Goal: Transaction & Acquisition: Purchase product/service

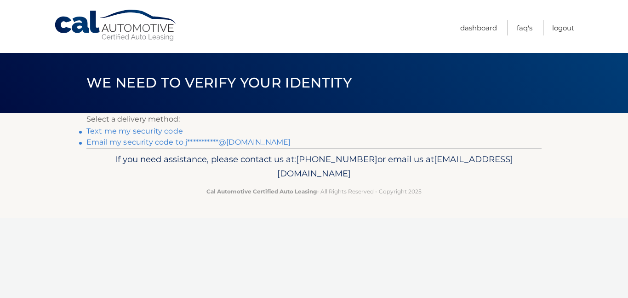
click at [148, 141] on link "**********" at bounding box center [188, 142] width 204 height 9
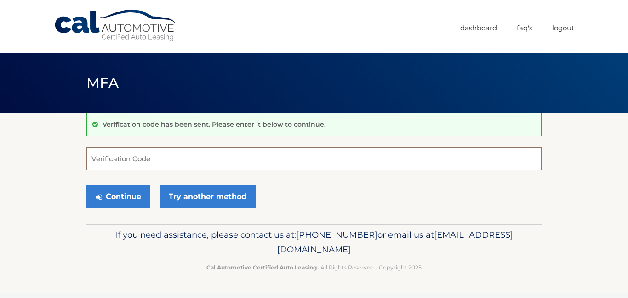
click at [112, 154] on input "Verification Code" at bounding box center [313, 158] width 455 height 23
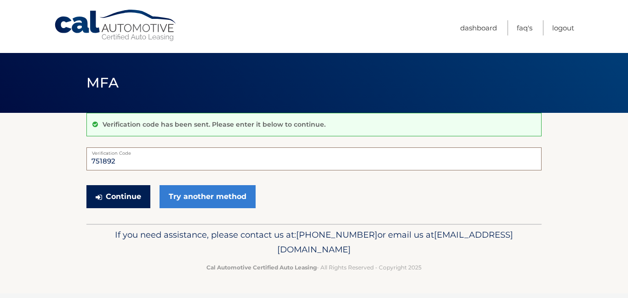
type input "751892"
click at [117, 201] on button "Continue" at bounding box center [118, 196] width 64 height 23
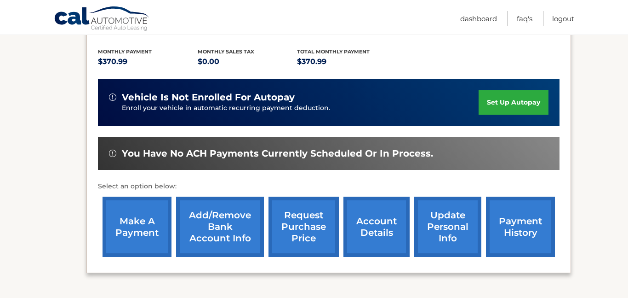
scroll to position [191, 0]
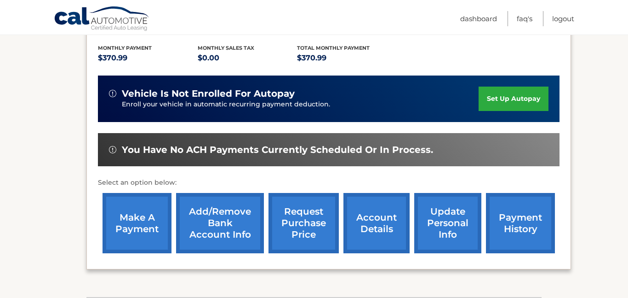
click at [137, 227] on link "make a payment" at bounding box center [137, 223] width 69 height 60
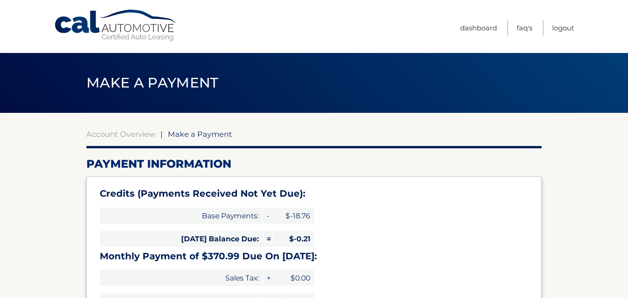
select select "MDU0ZTliNDYtOTNmOC00YWMyLThlNmEtZmEwMDdkOTEzNGFl"
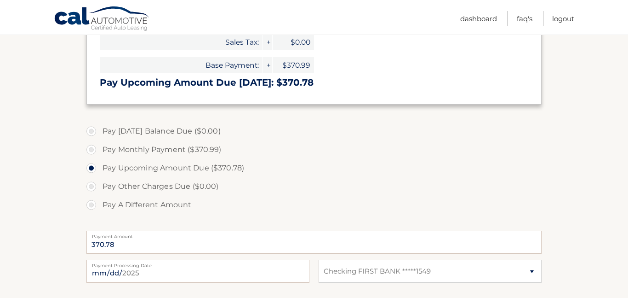
scroll to position [236, 0]
click at [92, 204] on label "Pay A Different Amount" at bounding box center [313, 204] width 455 height 18
click at [92, 204] on input "Pay A Different Amount" at bounding box center [94, 202] width 9 height 15
radio input "true"
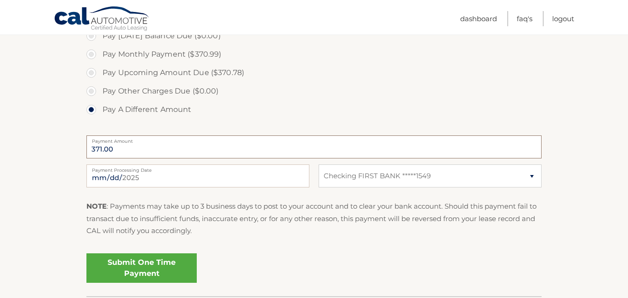
scroll to position [333, 0]
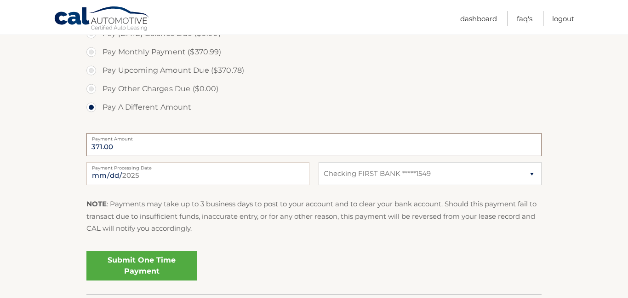
type input "371.00"
click at [126, 266] on link "Submit One Time Payment" at bounding box center [141, 265] width 110 height 29
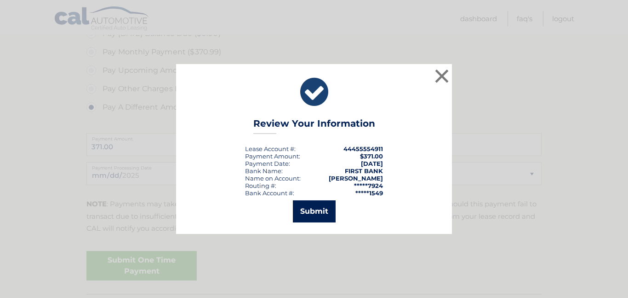
click at [311, 207] on button "Submit" at bounding box center [314, 211] width 43 height 22
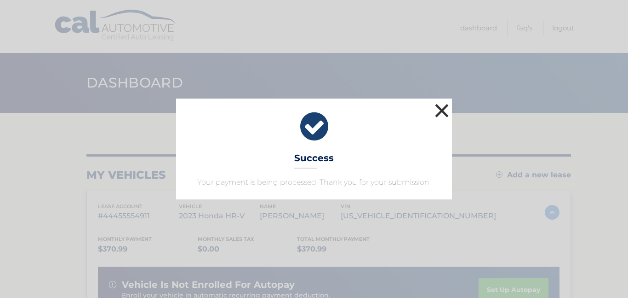
click at [443, 116] on button "×" at bounding box center [442, 110] width 18 height 18
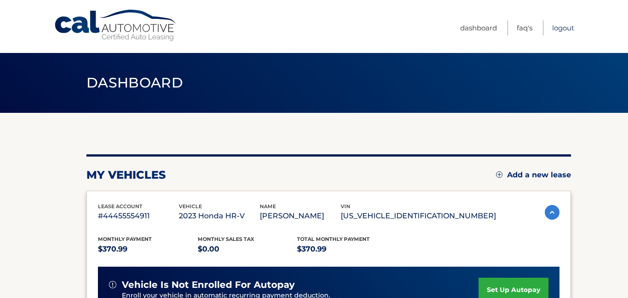
click at [555, 29] on link "Logout" at bounding box center [563, 27] width 22 height 15
